Goal: Task Accomplishment & Management: Complete application form

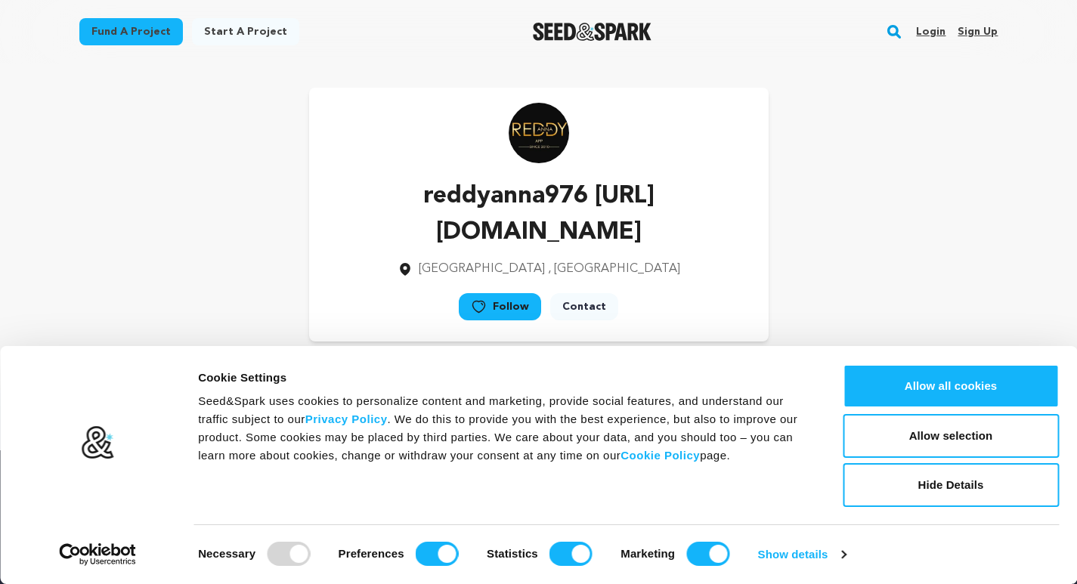
click at [930, 32] on link "Login" at bounding box center [930, 32] width 29 height 24
click at [962, 443] on button "Allow selection" at bounding box center [951, 436] width 216 height 44
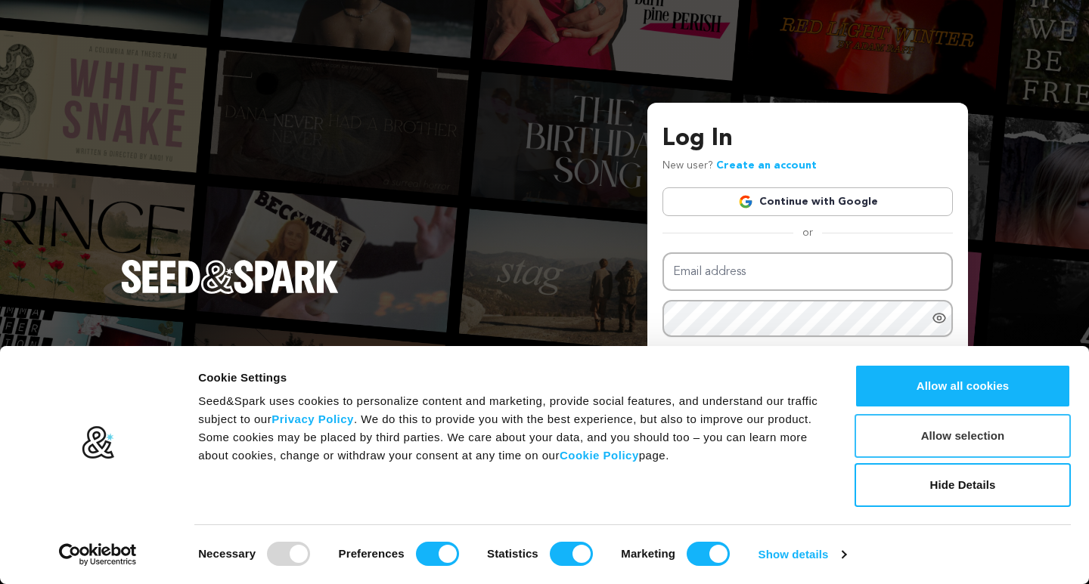
click at [961, 444] on button "Allow selection" at bounding box center [962, 436] width 216 height 44
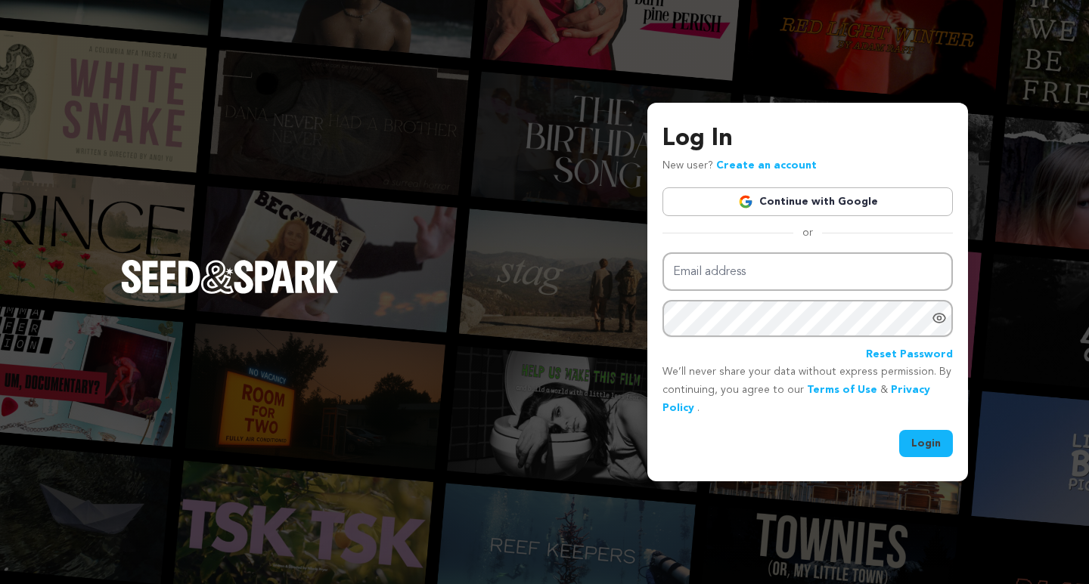
click at [763, 169] on link "Create an account" at bounding box center [766, 165] width 101 height 11
